Goal: Task Accomplishment & Management: Complete application form

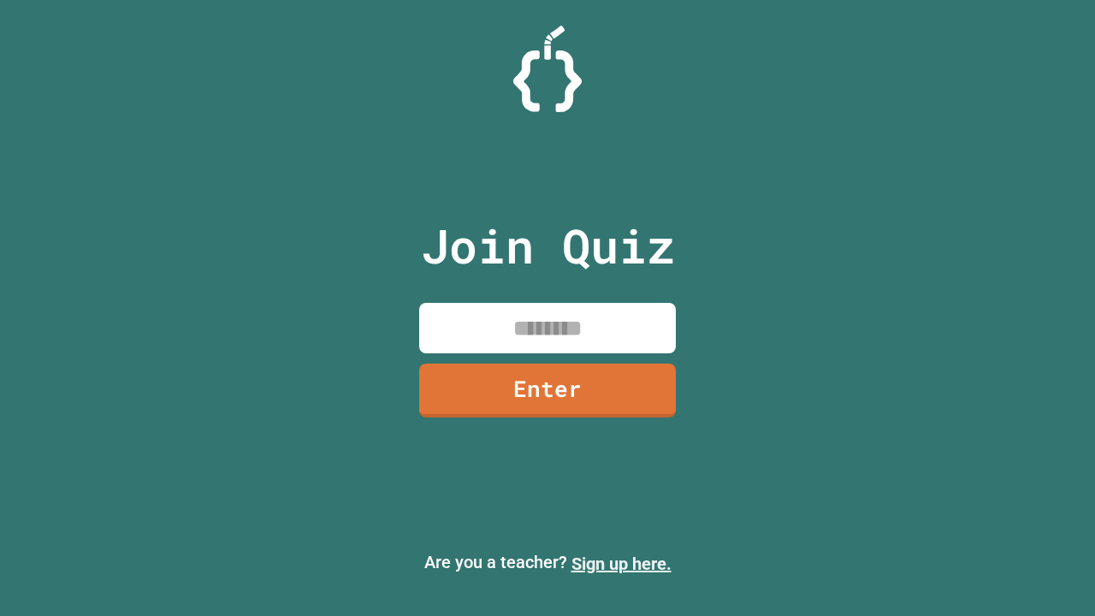
click at [621, 564] on link "Sign up here." at bounding box center [621, 563] width 100 height 21
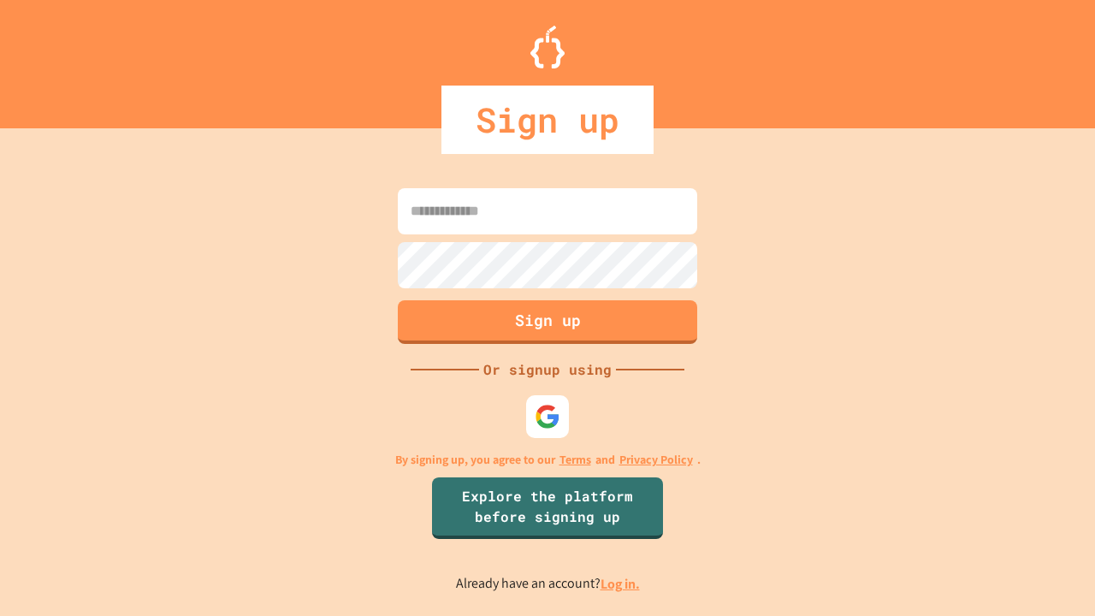
click at [621, 583] on link "Log in." at bounding box center [619, 584] width 39 height 18
